Goal: Information Seeking & Learning: Learn about a topic

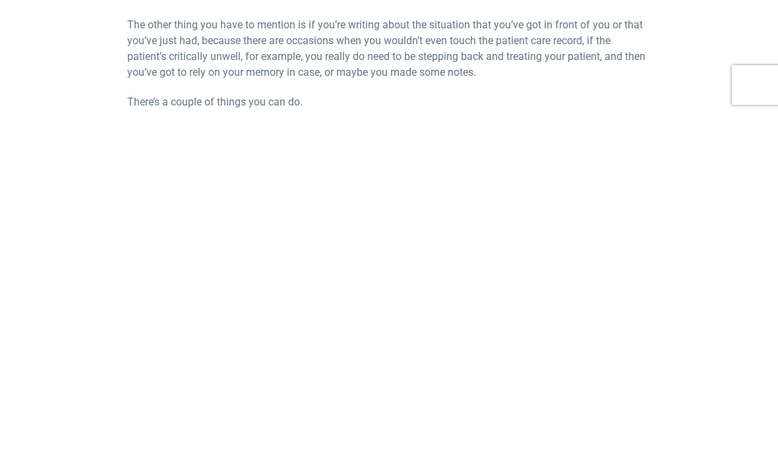
scroll to position [1241, 0]
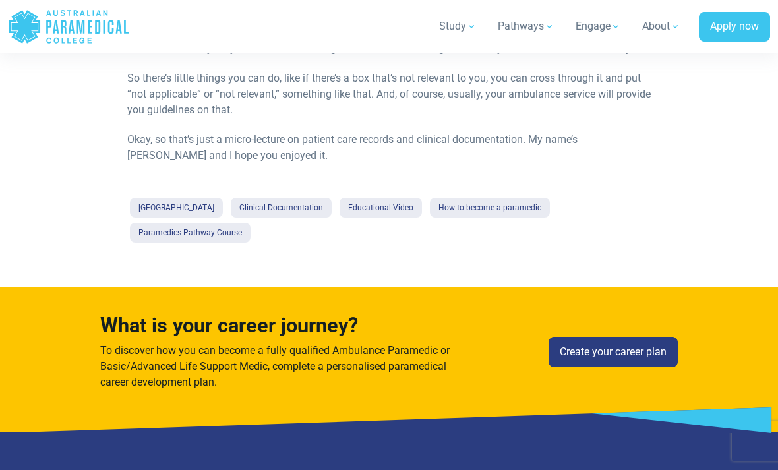
click at [302, 218] on link "Clinical Documentation" at bounding box center [281, 208] width 101 height 20
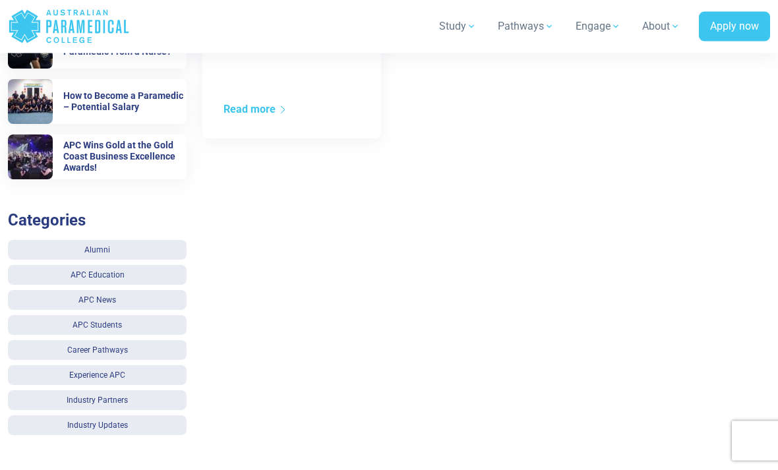
scroll to position [479, 0]
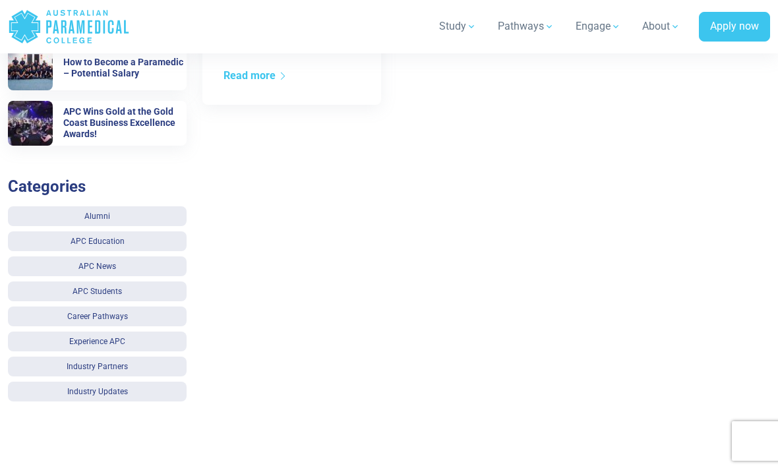
click at [70, 212] on link "Alumni" at bounding box center [97, 216] width 179 height 20
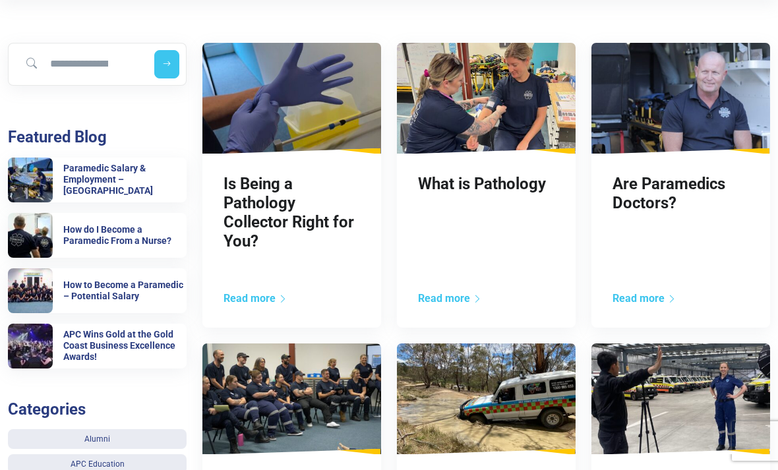
scroll to position [226, 0]
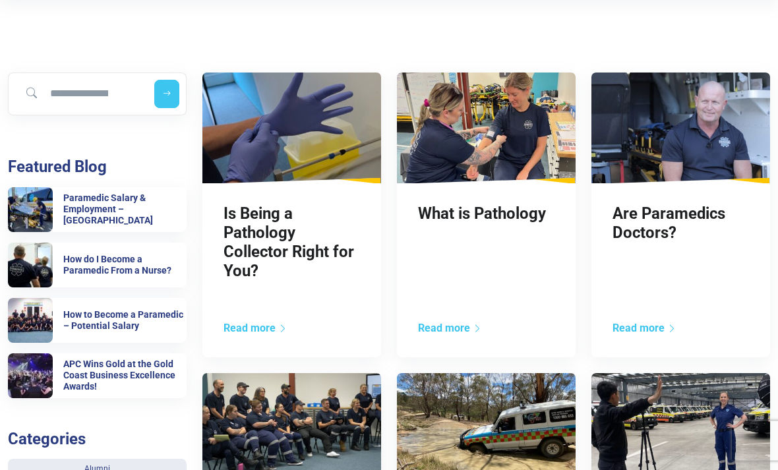
click at [644, 330] on link "Read more" at bounding box center [645, 328] width 64 height 13
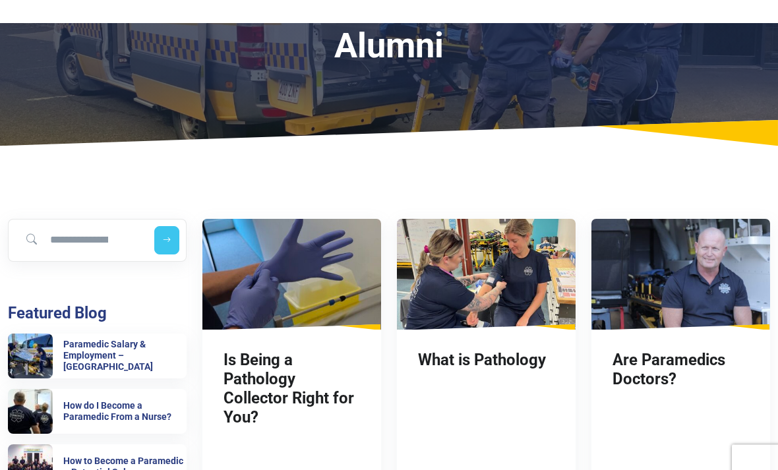
scroll to position [0, 0]
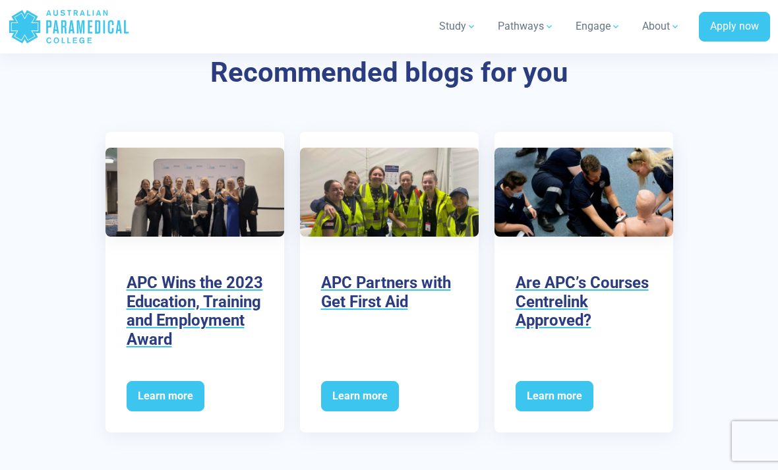
scroll to position [1970, 0]
